Goal: Information Seeking & Learning: Learn about a topic

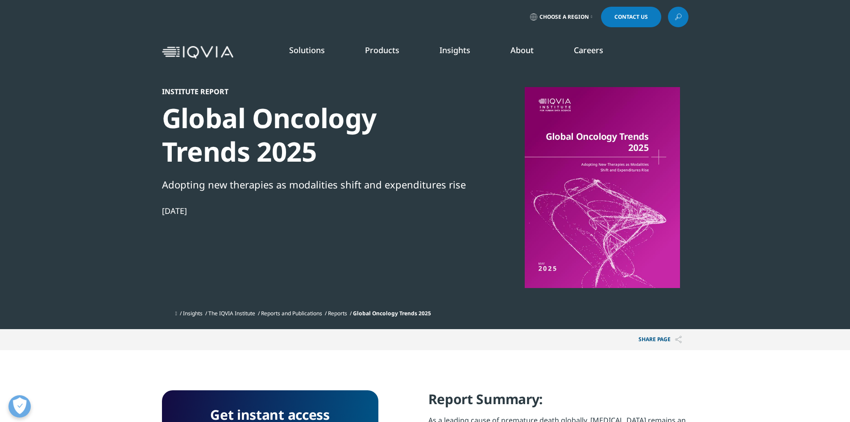
click at [679, 19] on icon at bounding box center [678, 17] width 7 height 12
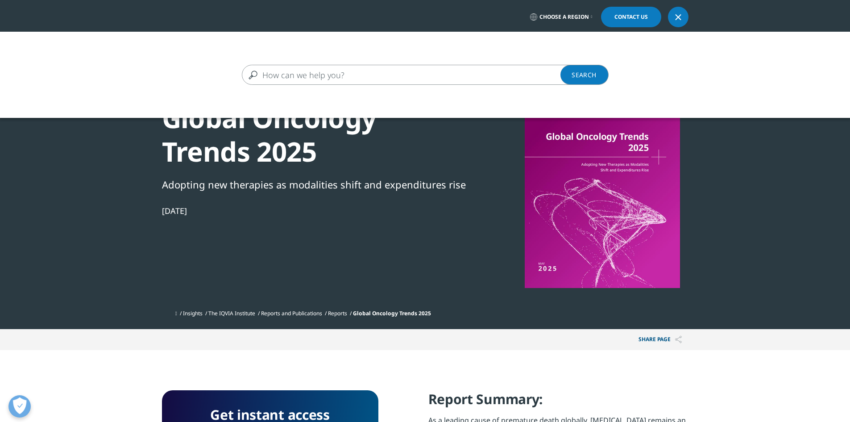
click at [422, 66] on input "Search" at bounding box center [412, 75] width 341 height 20
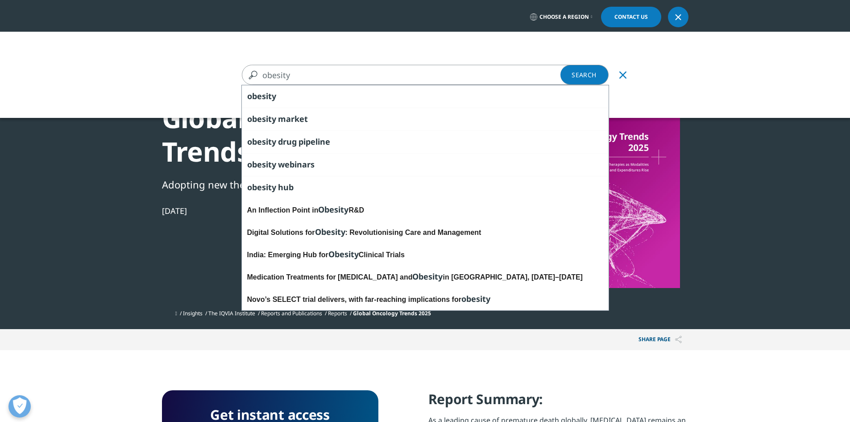
type input "obesity"
click at [574, 79] on link "Search Loading" at bounding box center [584, 75] width 48 height 20
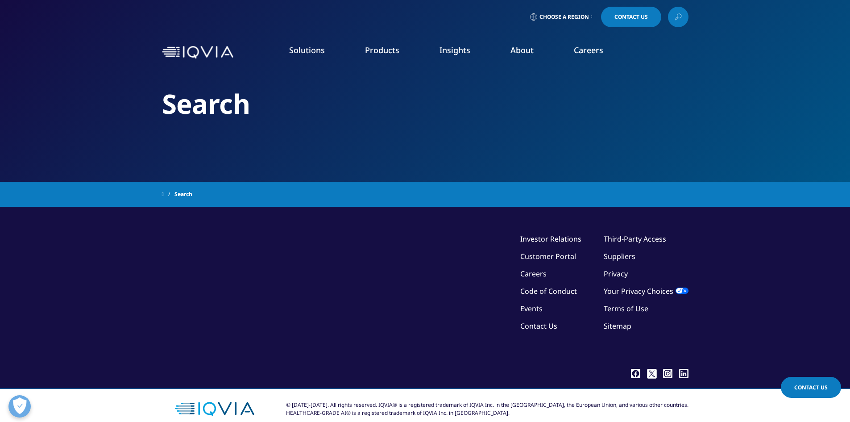
type input "obesity"
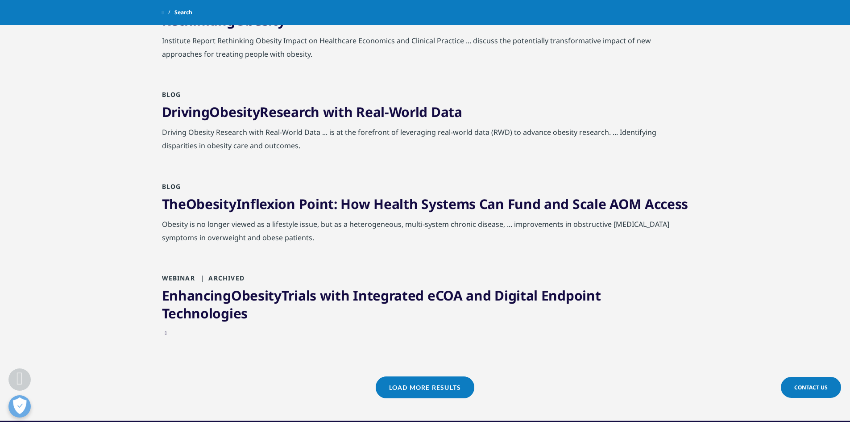
scroll to position [892, 0]
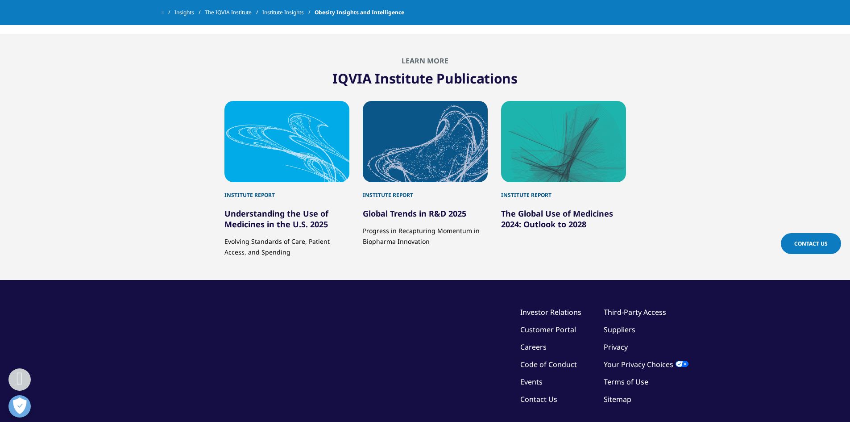
scroll to position [1077, 0]
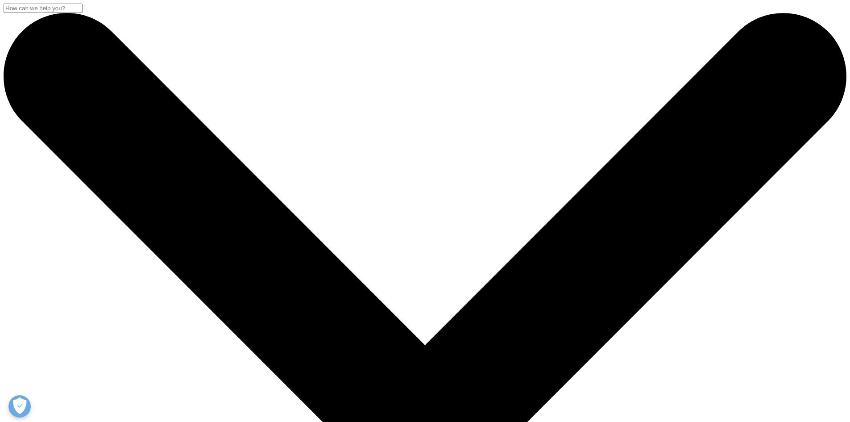
scroll to position [268, 0]
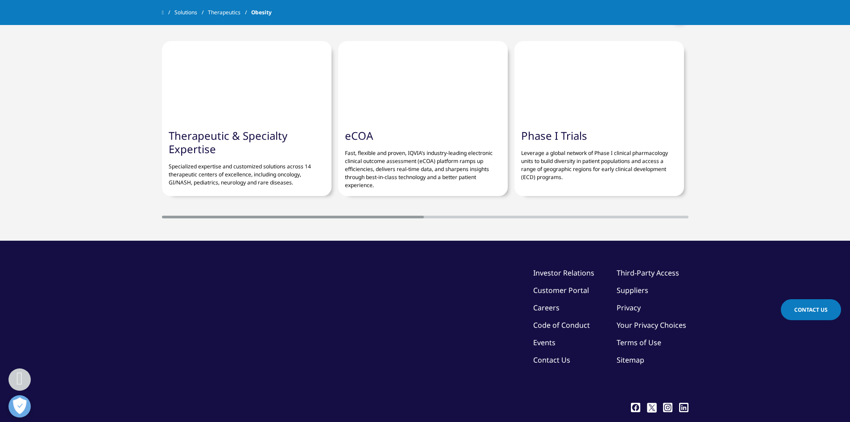
scroll to position [2052, 0]
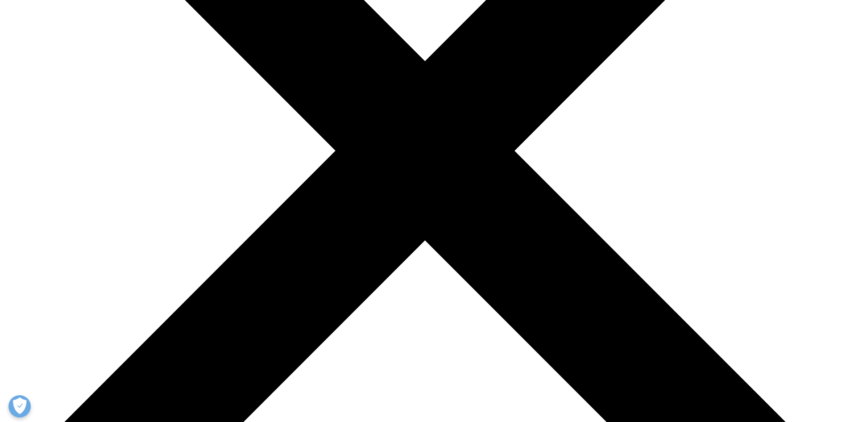
scroll to position [134, 0]
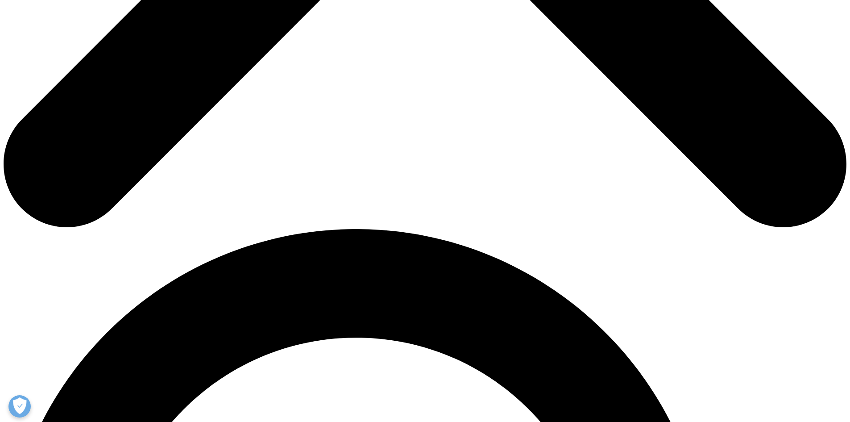
scroll to position [669, 0]
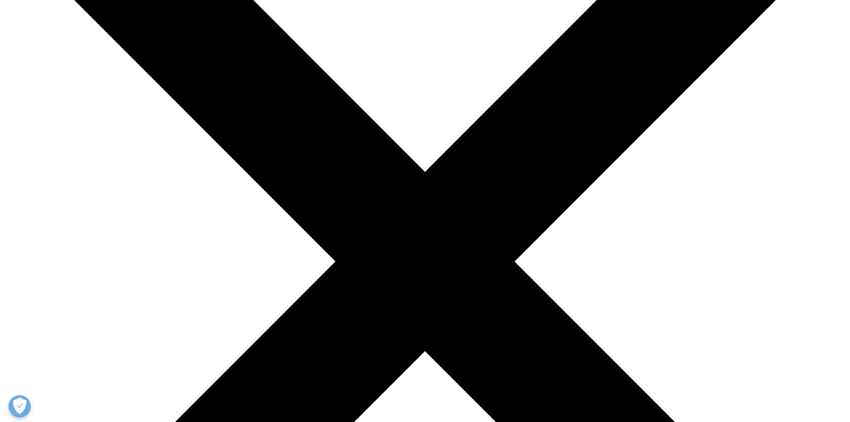
scroll to position [45, 0]
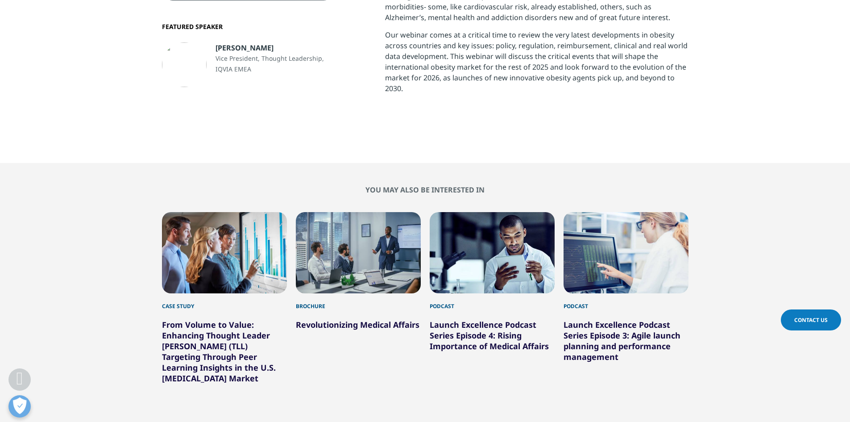
scroll to position [535, 0]
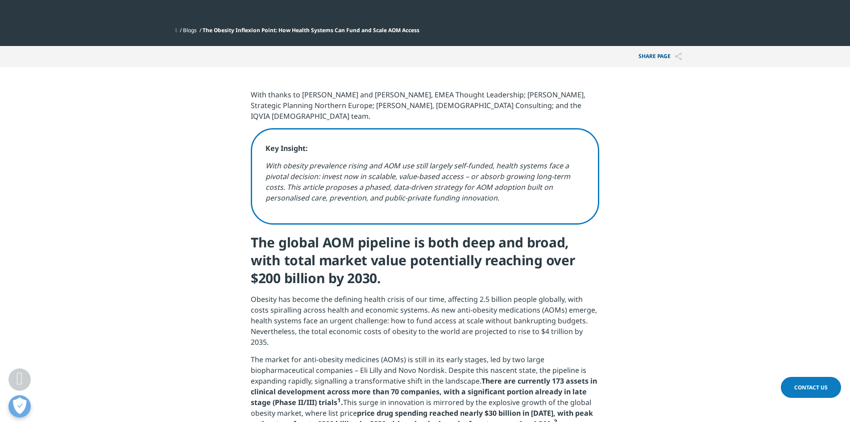
scroll to position [446, 0]
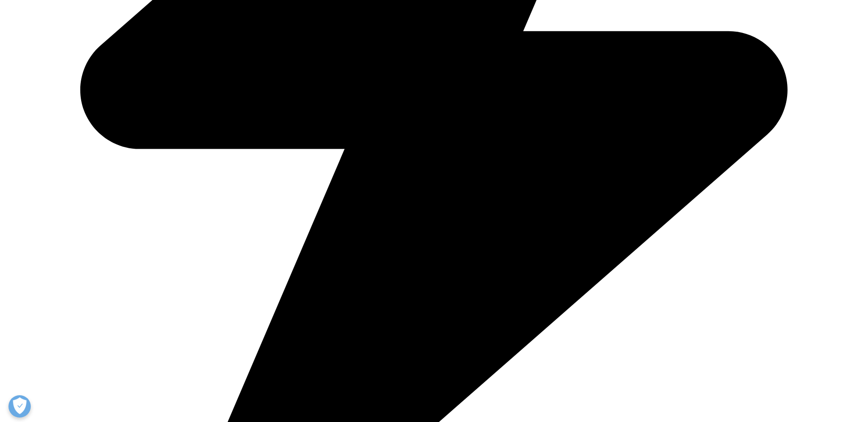
scroll to position [848, 0]
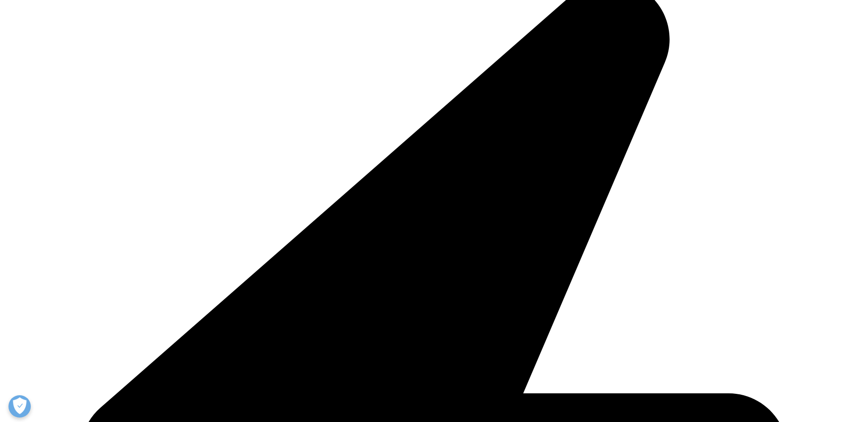
scroll to position [491, 0]
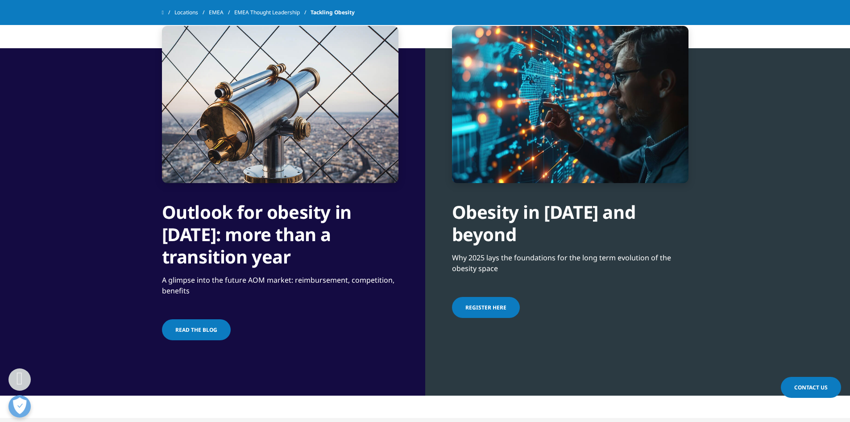
drag, startPoint x: 500, startPoint y: 312, endPoint x: 774, endPoint y: 286, distance: 275.1
click at [774, 286] on div "Obesity in 2025 and beyond Why 2025 lays the foundations for the long term evol…" at bounding box center [637, 221] width 425 height 347
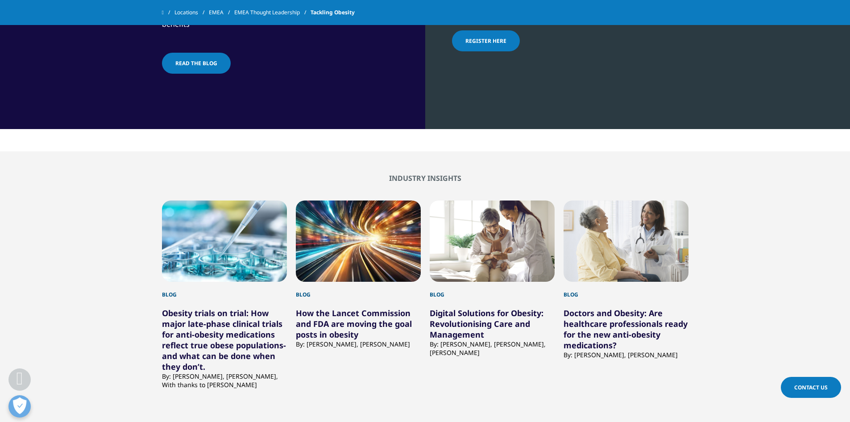
scroll to position [892, 0]
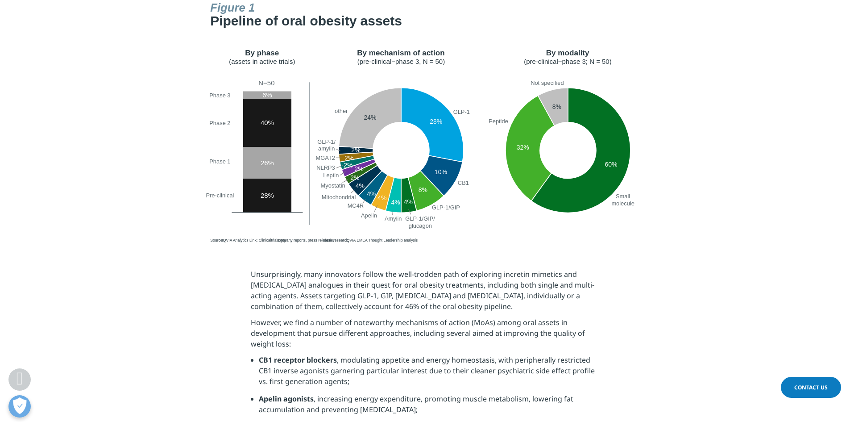
scroll to position [714, 0]
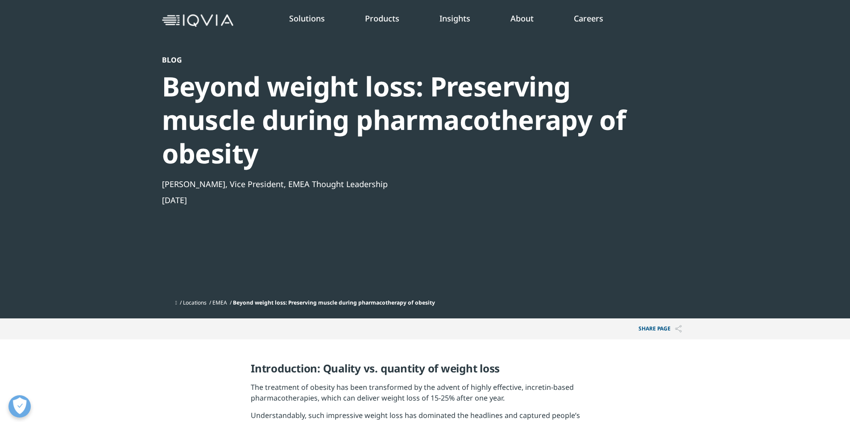
scroll to position [89, 0]
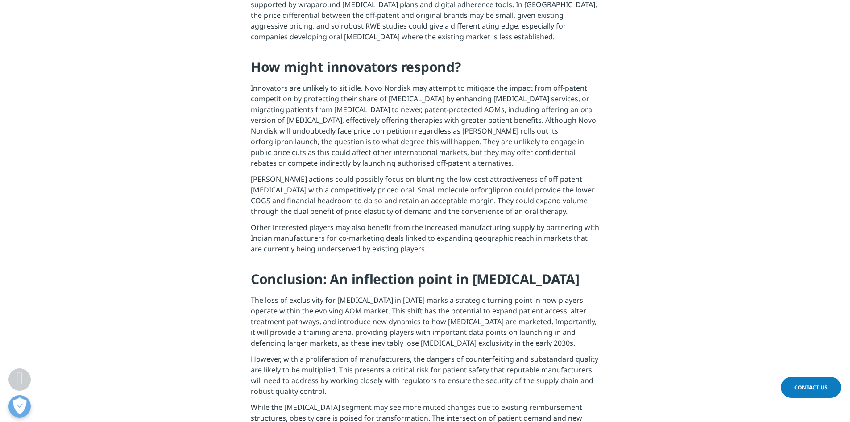
scroll to position [3078, 0]
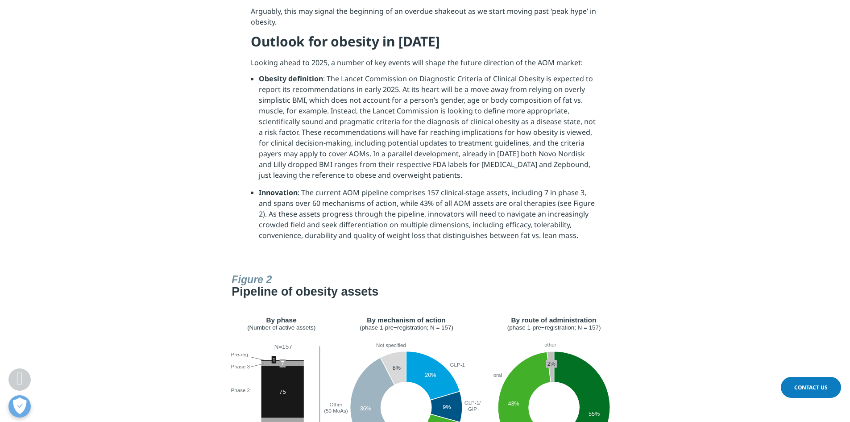
scroll to position [1383, 0]
drag, startPoint x: 363, startPoint y: 130, endPoint x: 365, endPoint y: 138, distance: 8.3
click at [364, 130] on li "Obesity definition : The Lancet Commission on Diagnostic Criteria of Clinical O…" at bounding box center [429, 130] width 340 height 114
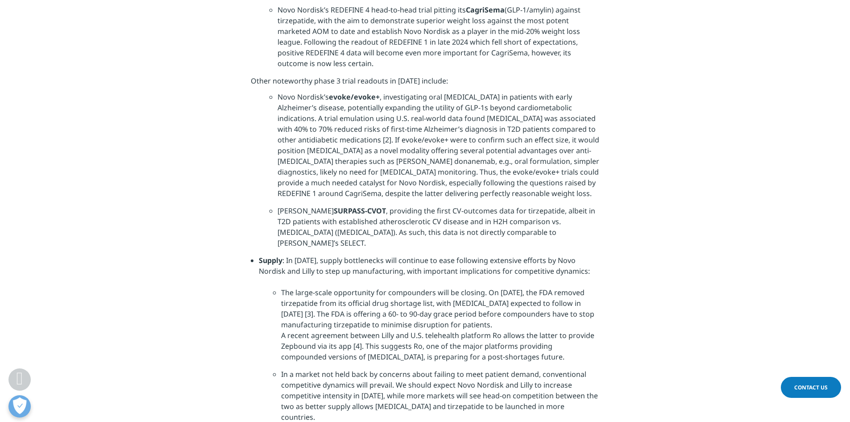
scroll to position [2186, 0]
